Goal: Find specific page/section: Find specific page/section

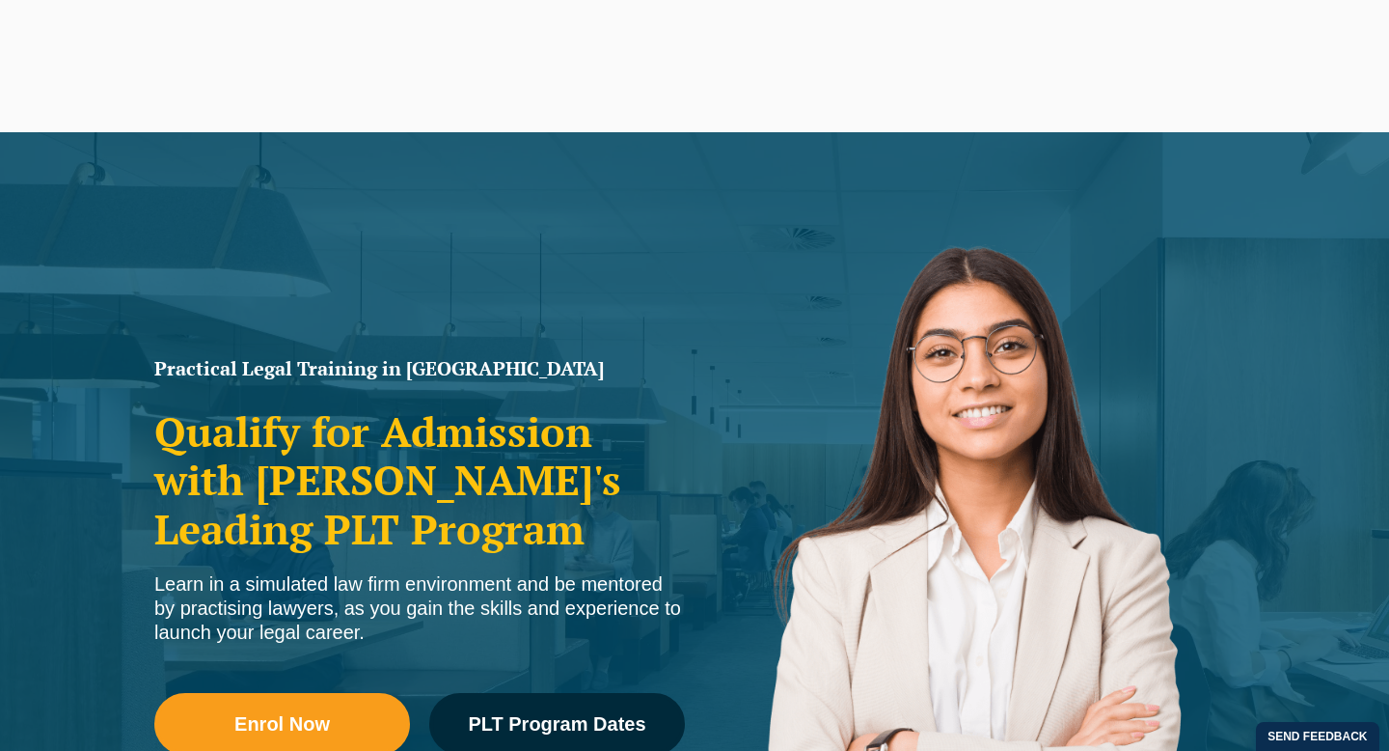
click at [1245, 45] on nav "Practical Legal Training Our Practical Legal Training Program Program Dates & F…" at bounding box center [803, 81] width 1084 height 102
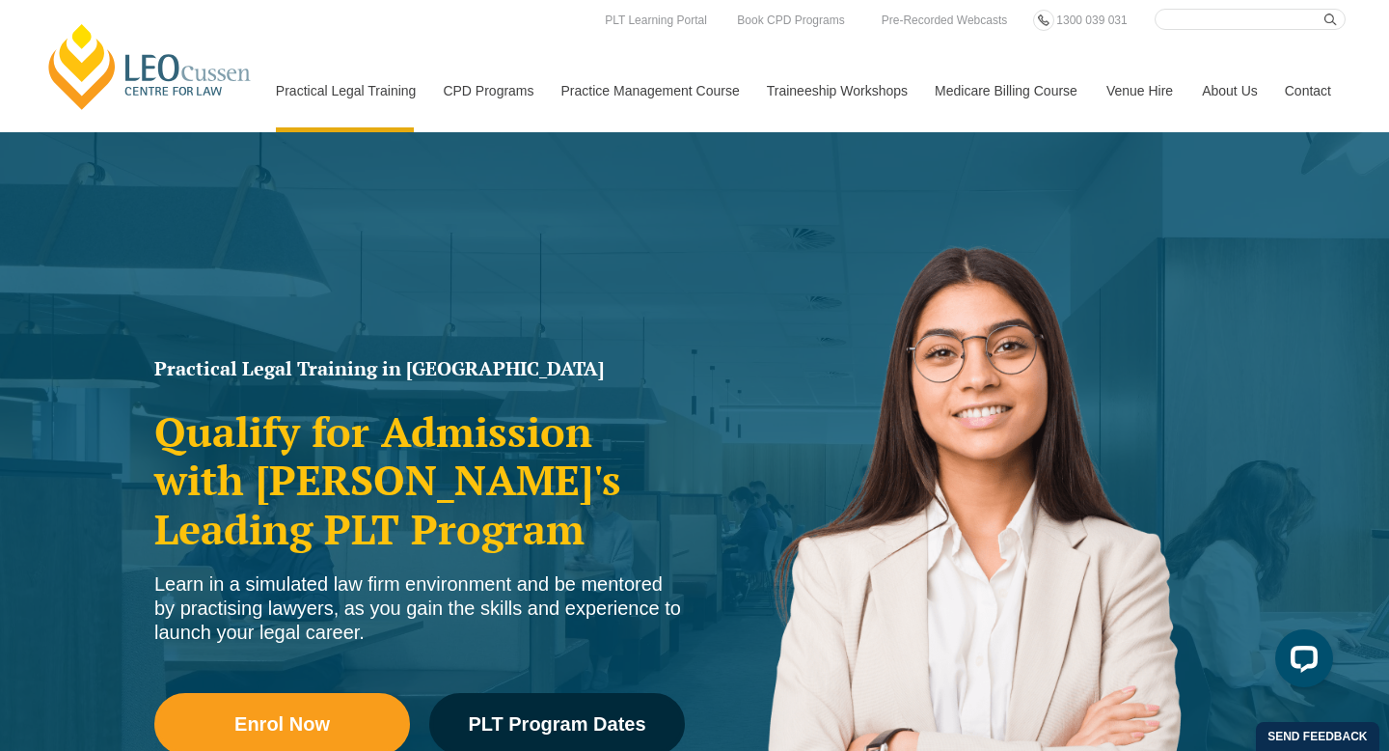
click at [1269, 22] on input "Search here" at bounding box center [1250, 19] width 191 height 21
type input "team"
click at [1325, 9] on button "submit" at bounding box center [1335, 19] width 21 height 21
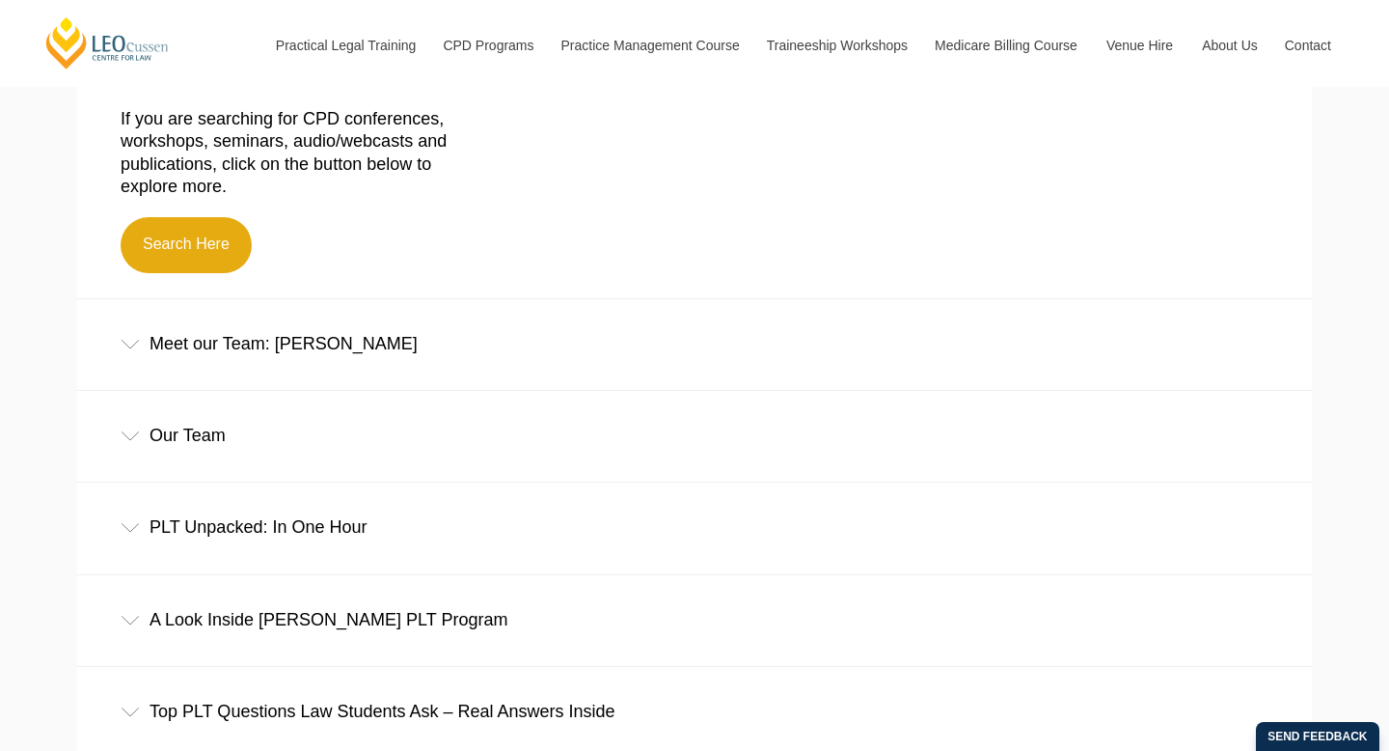
scroll to position [647, 0]
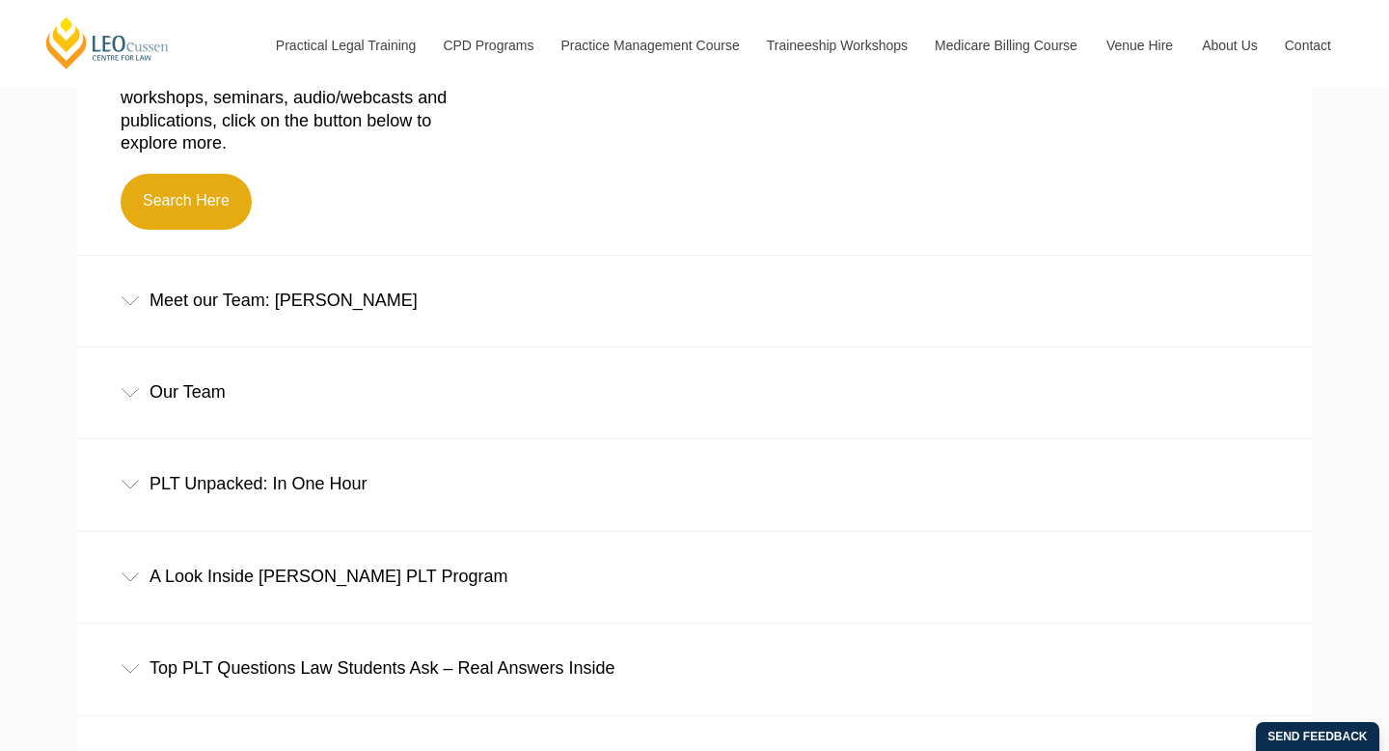
click at [479, 409] on div "Our Team" at bounding box center [694, 392] width 1235 height 90
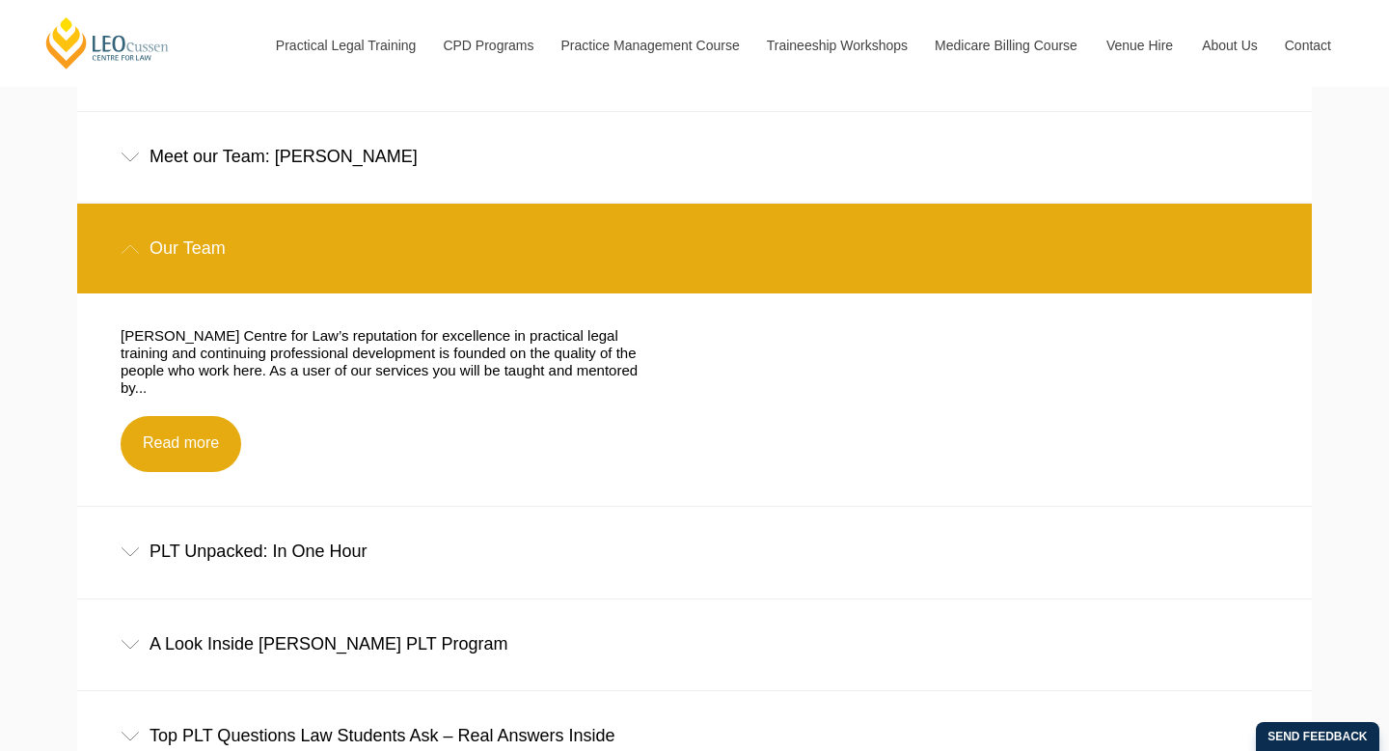
scroll to position [837, 0]
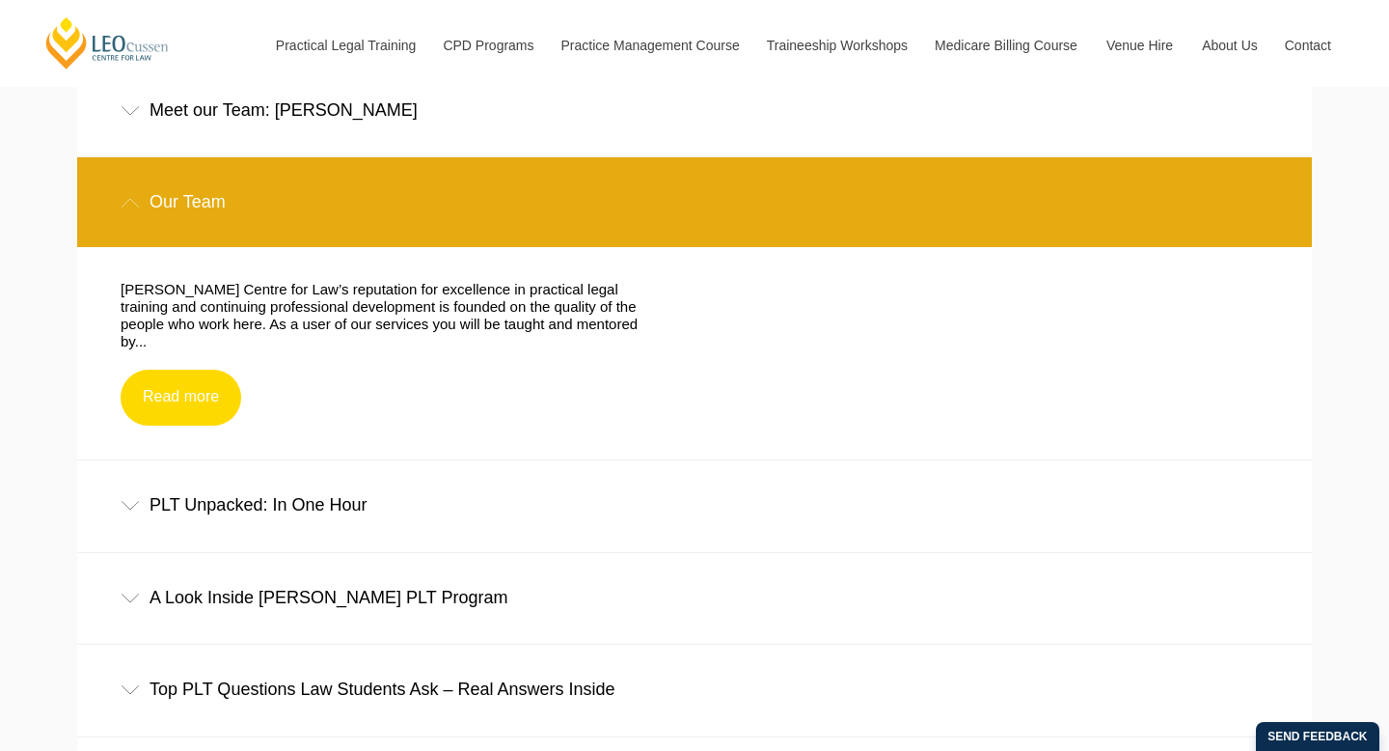
click at [218, 389] on link "Read more" at bounding box center [181, 397] width 121 height 56
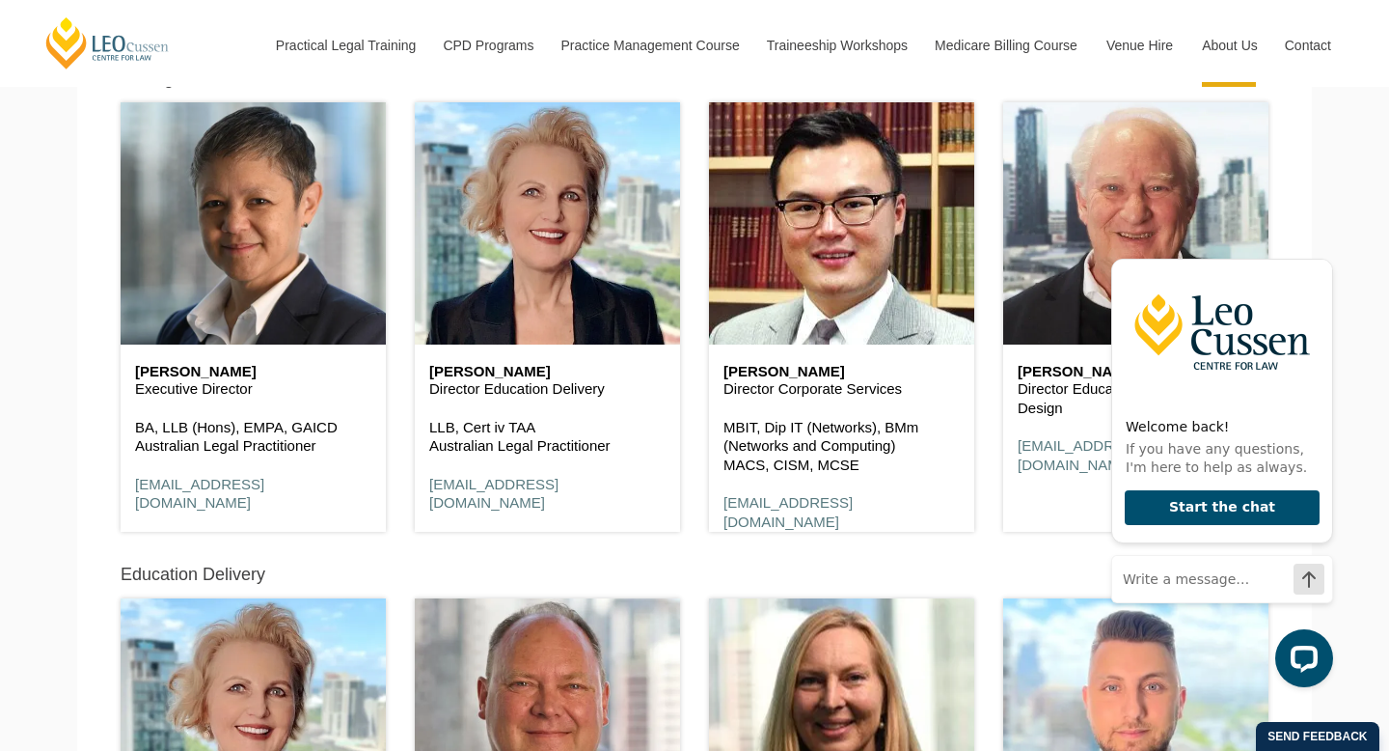
scroll to position [10478, 0]
